Goal: Complete application form

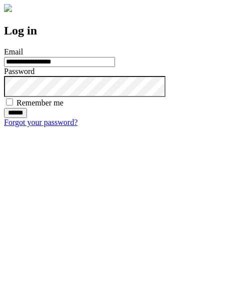
type input "**********"
click at [27, 118] on input "******" at bounding box center [15, 113] width 23 height 10
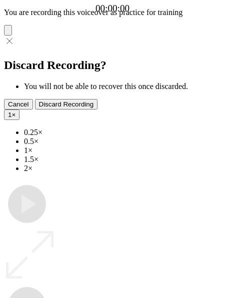
type input "**********"
